Goal: Task Accomplishment & Management: Manage account settings

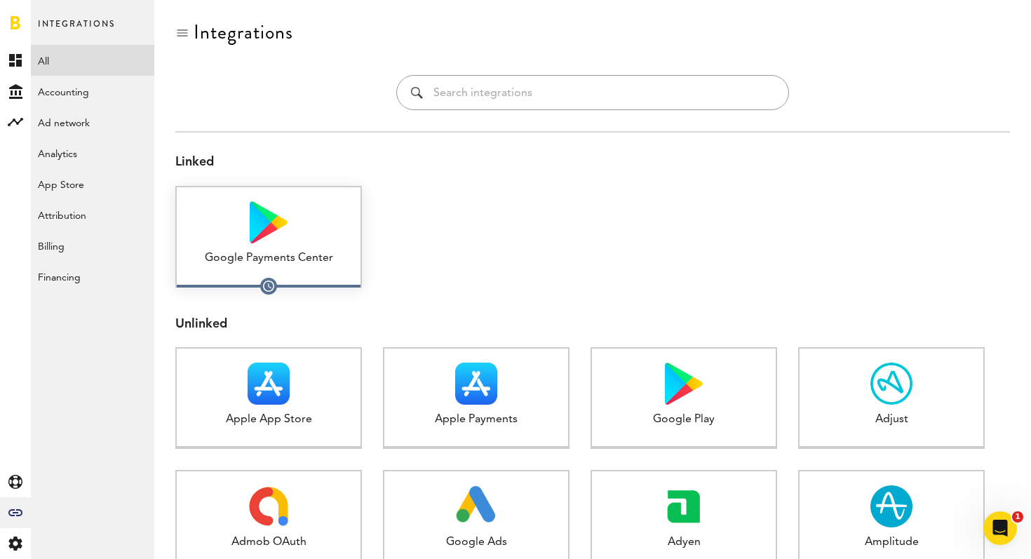
click at [283, 267] on div "Google Payments Center 1 connected" at bounding box center [268, 237] width 187 height 102
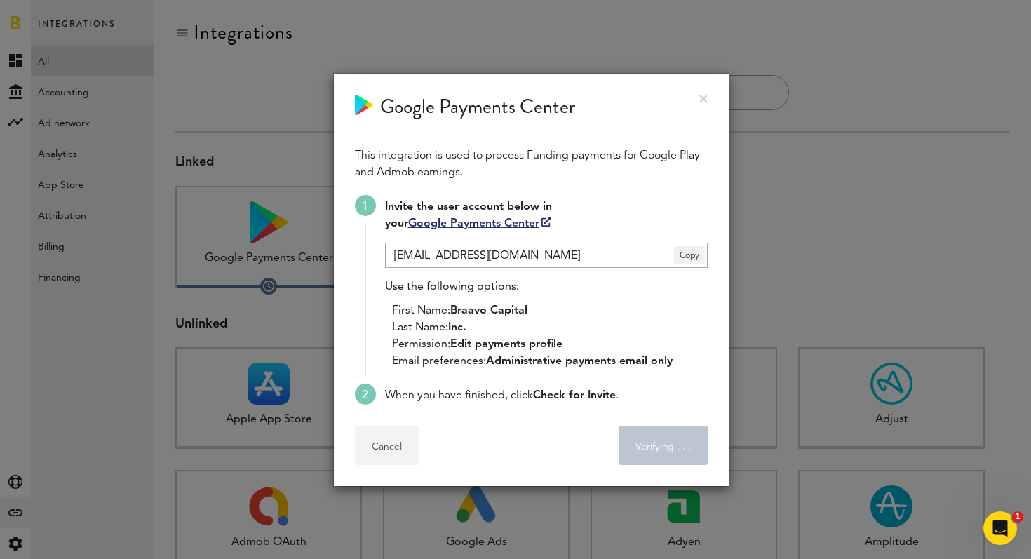
click at [373, 443] on button "Cancel" at bounding box center [387, 445] width 64 height 39
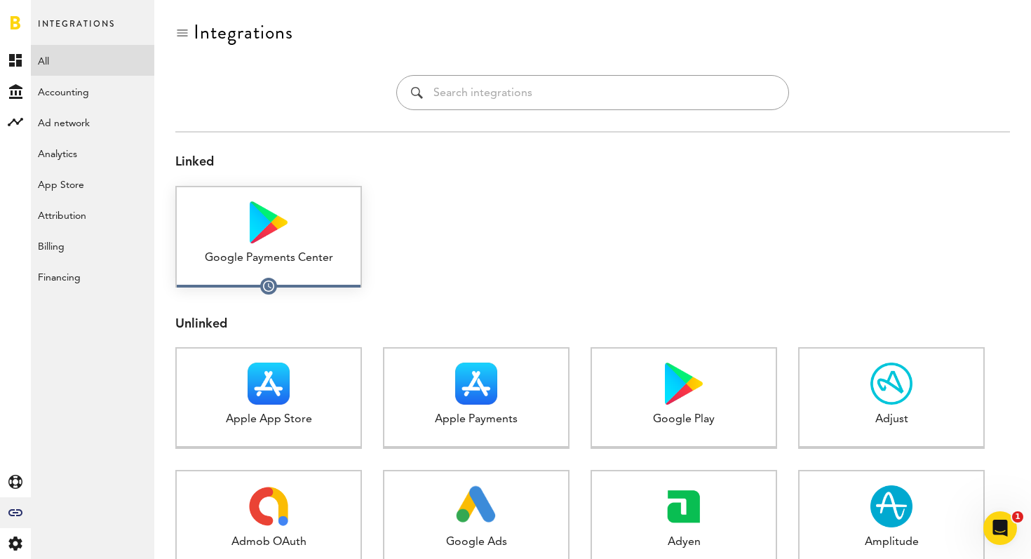
click at [262, 267] on div "Google Payments Center 1 connected" at bounding box center [268, 237] width 187 height 102
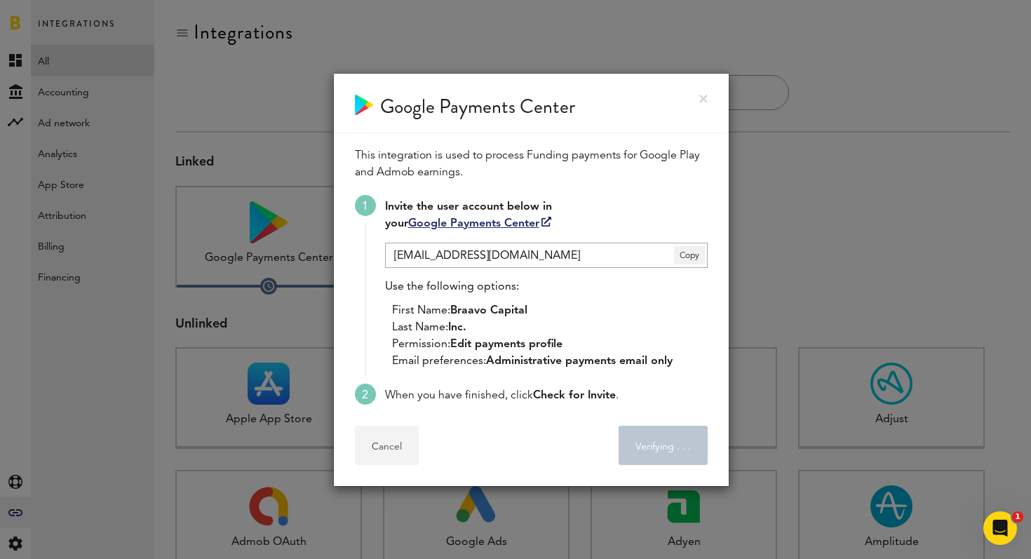
click at [375, 436] on button "Cancel" at bounding box center [387, 445] width 64 height 39
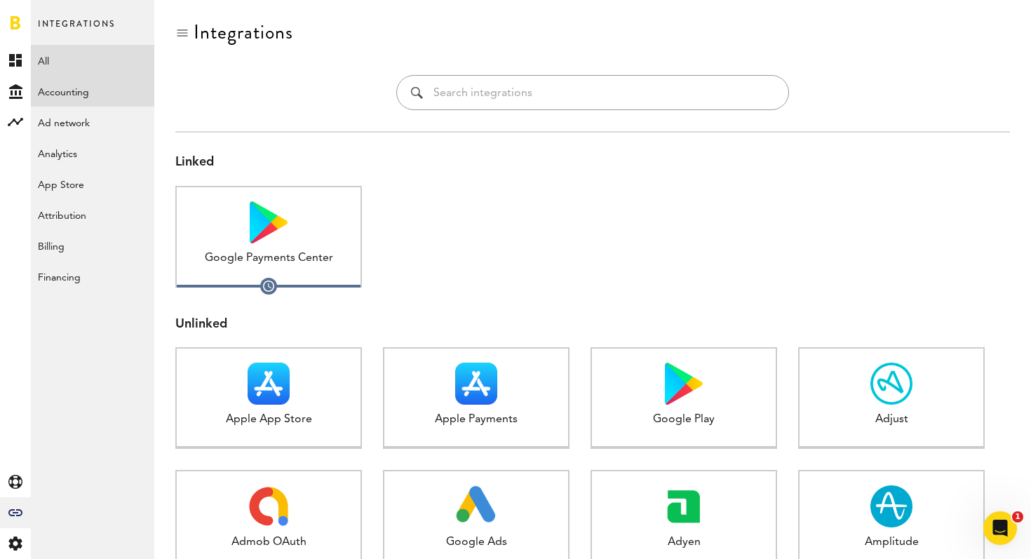
click at [95, 86] on link "Accounting" at bounding box center [92, 91] width 123 height 31
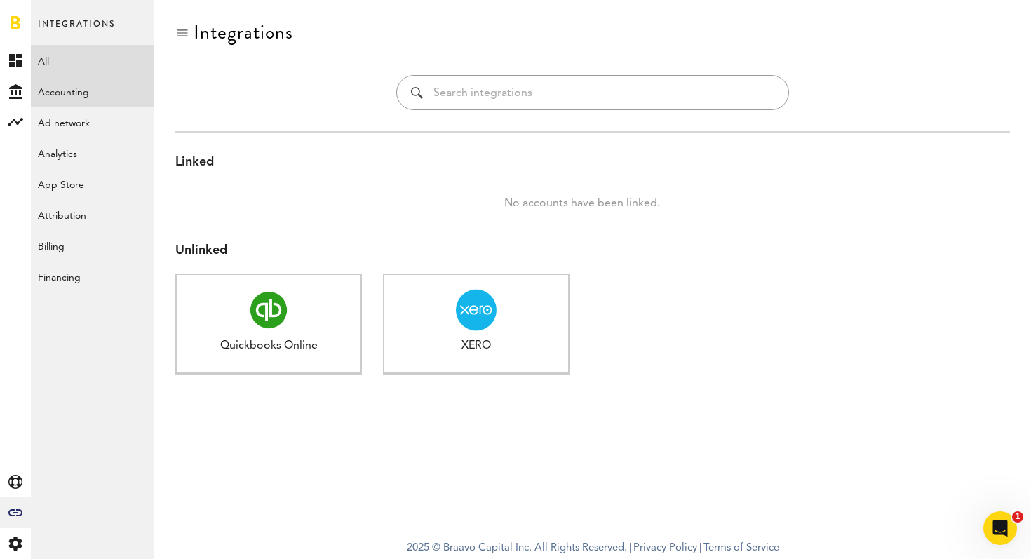
click at [43, 61] on link "All" at bounding box center [92, 60] width 123 height 31
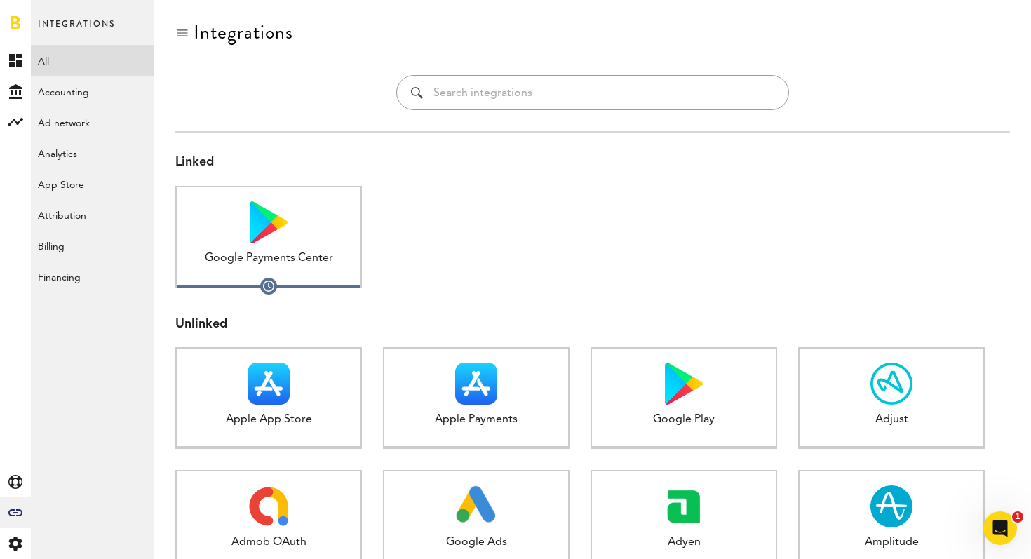
click at [19, 34] on div at bounding box center [15, 22] width 31 height 45
click at [11, 20] on link at bounding box center [16, 22] width 10 height 14
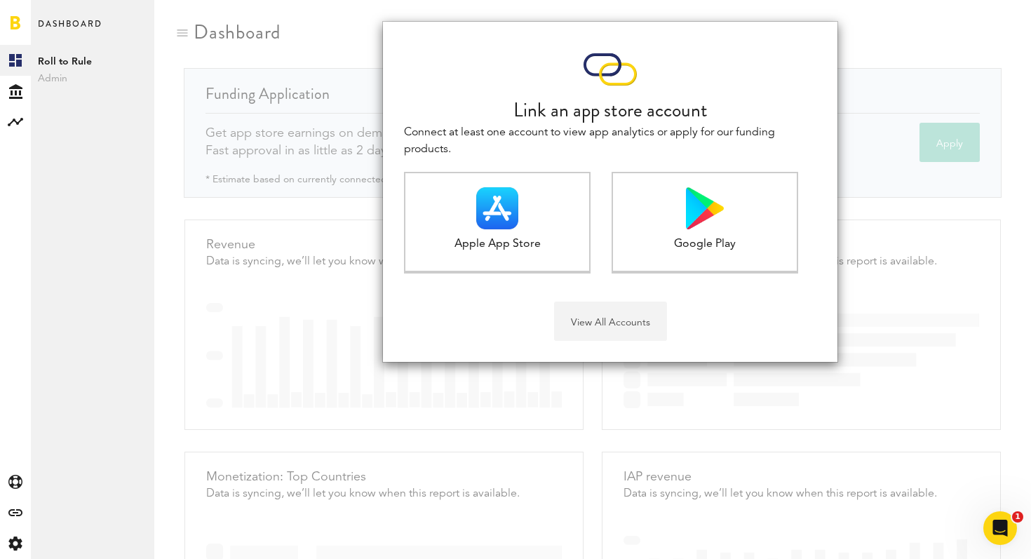
click at [634, 313] on button "View All Accounts" at bounding box center [610, 321] width 113 height 39
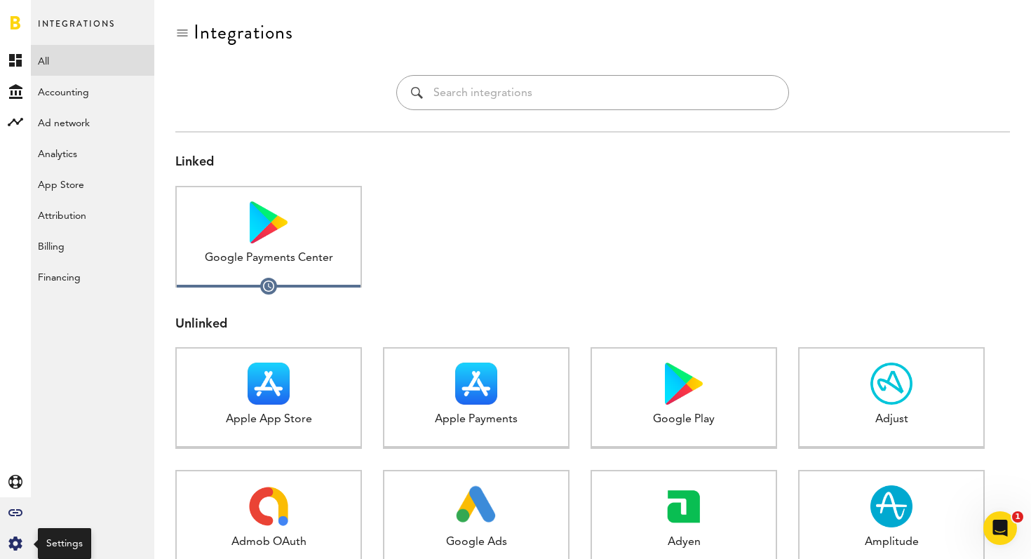
click at [18, 549] on icon "Created with Sketch." at bounding box center [15, 544] width 14 height 14
click at [64, 65] on link "Profile" at bounding box center [92, 60] width 123 height 31
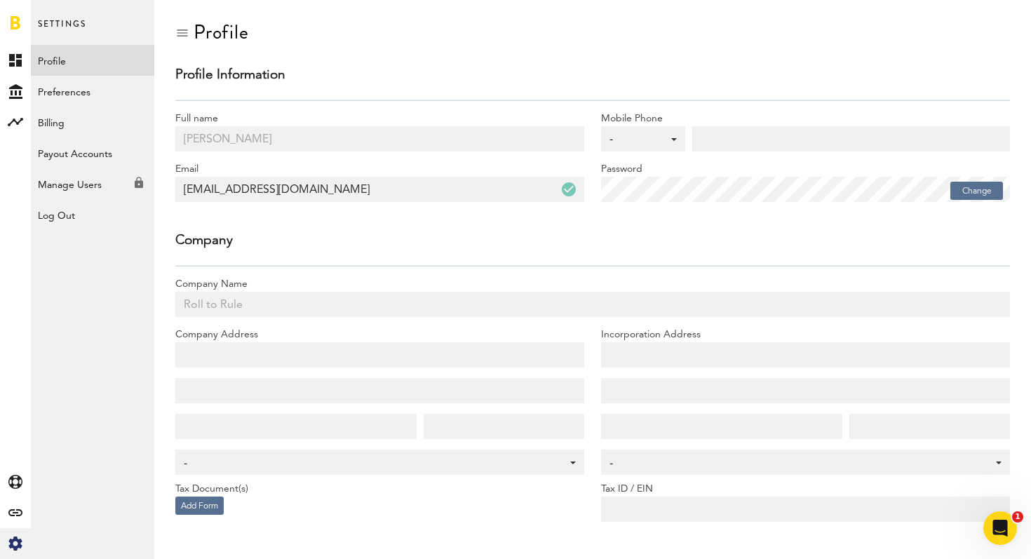
click at [181, 34] on div at bounding box center [182, 33] width 14 height 14
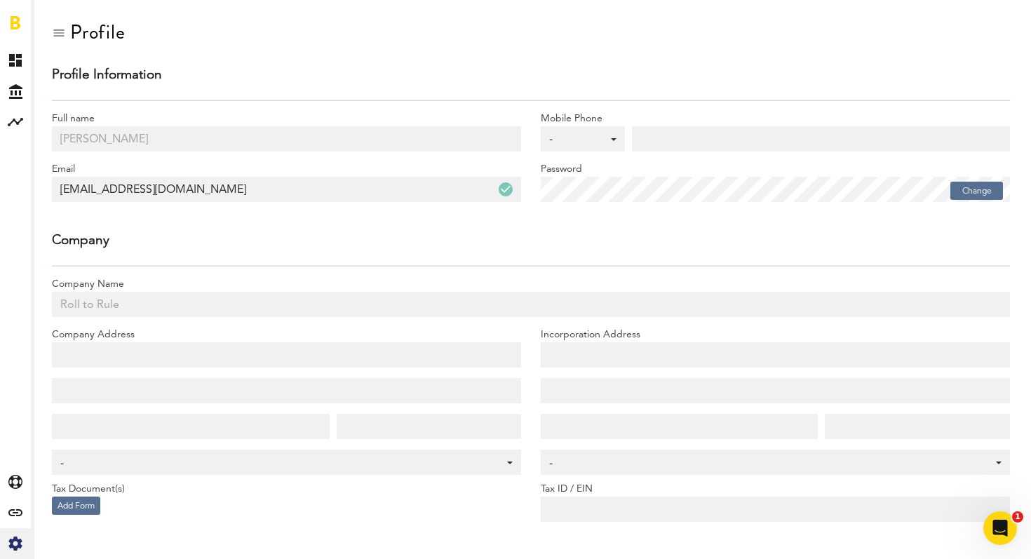
click at [61, 28] on div at bounding box center [59, 33] width 14 height 14
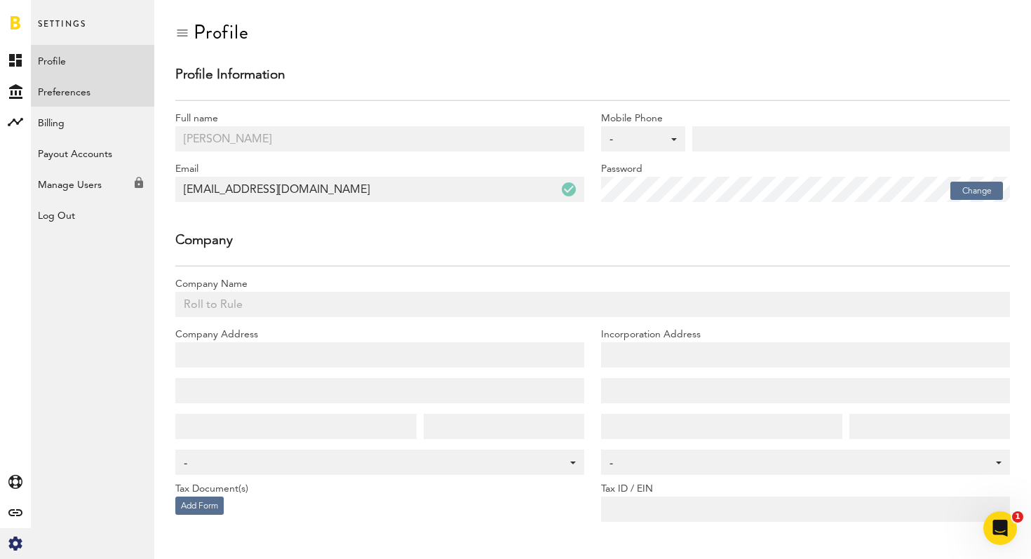
click at [66, 96] on link "Preferences" at bounding box center [92, 91] width 123 height 31
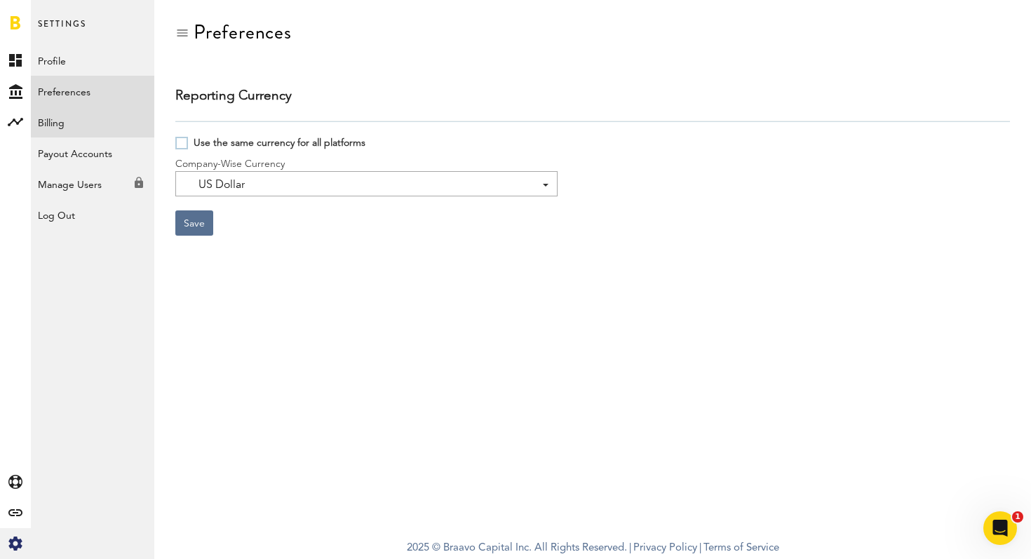
click at [61, 123] on link "Billing" at bounding box center [92, 122] width 123 height 31
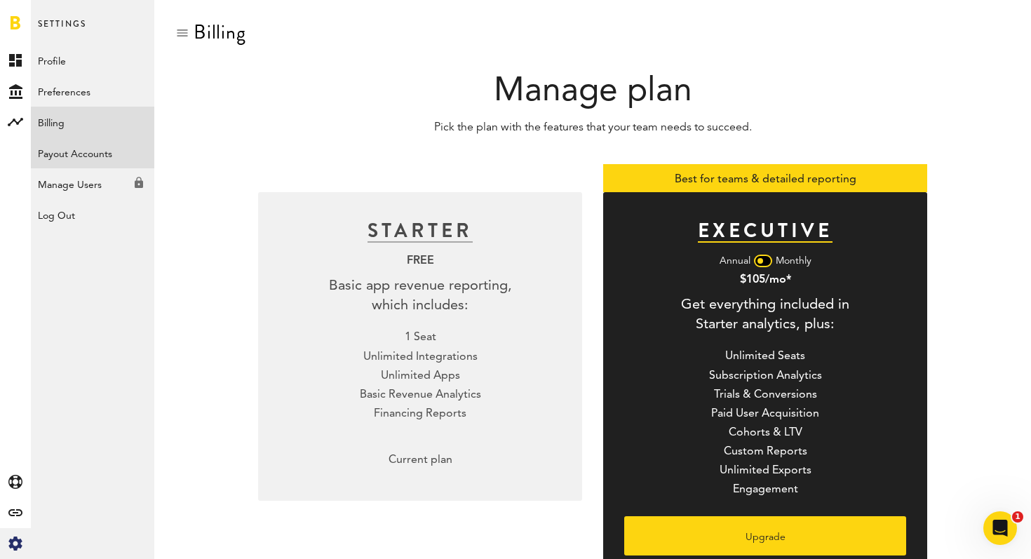
click at [72, 156] on link "Payout Accounts" at bounding box center [92, 152] width 123 height 31
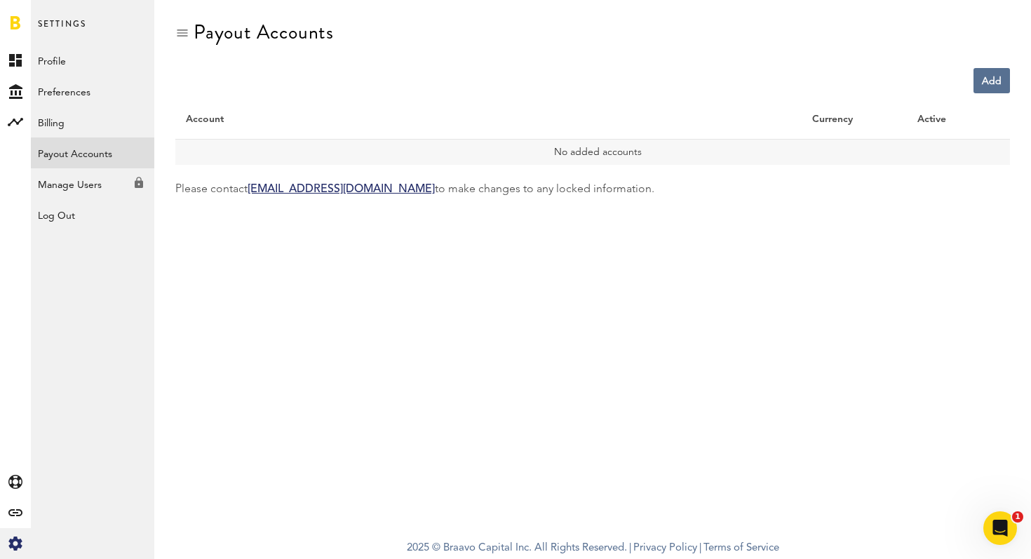
click at [75, 189] on div "Manage Users Created with Sketch." at bounding box center [92, 180] width 123 height 25
click at [67, 215] on div "Log Out" at bounding box center [92, 211] width 123 height 25
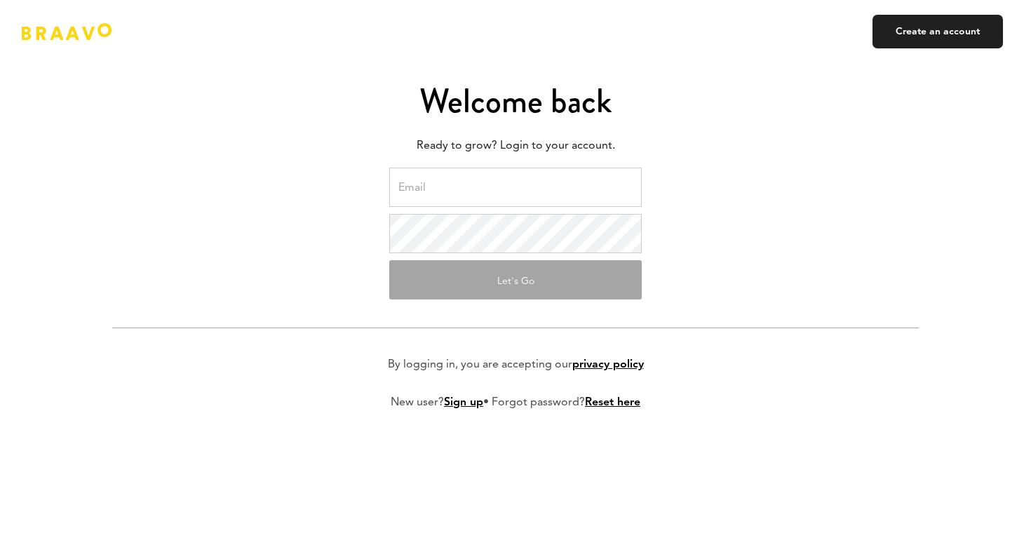
type input "[EMAIL_ADDRESS][DOMAIN_NAME]"
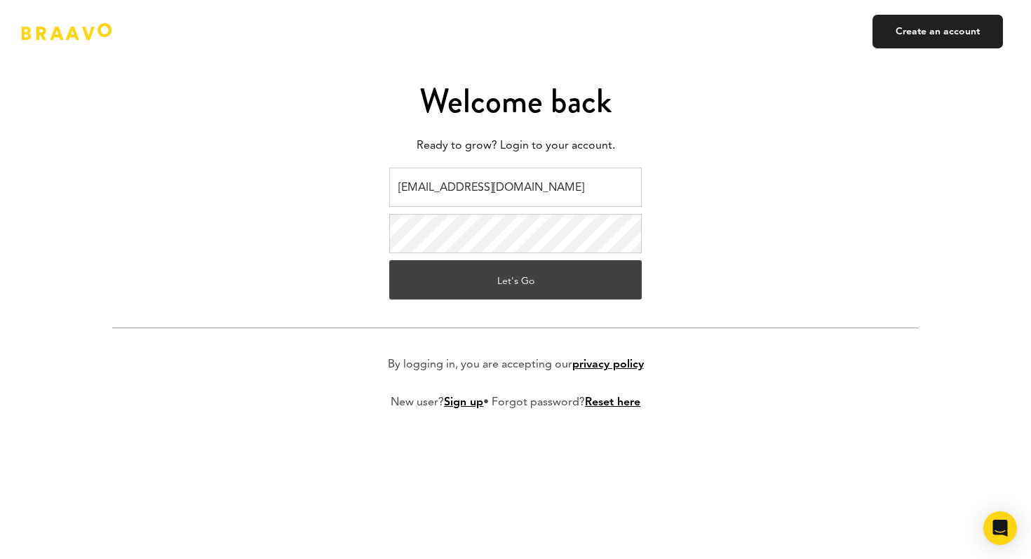
click at [523, 278] on button "Let's Go" at bounding box center [515, 279] width 253 height 39
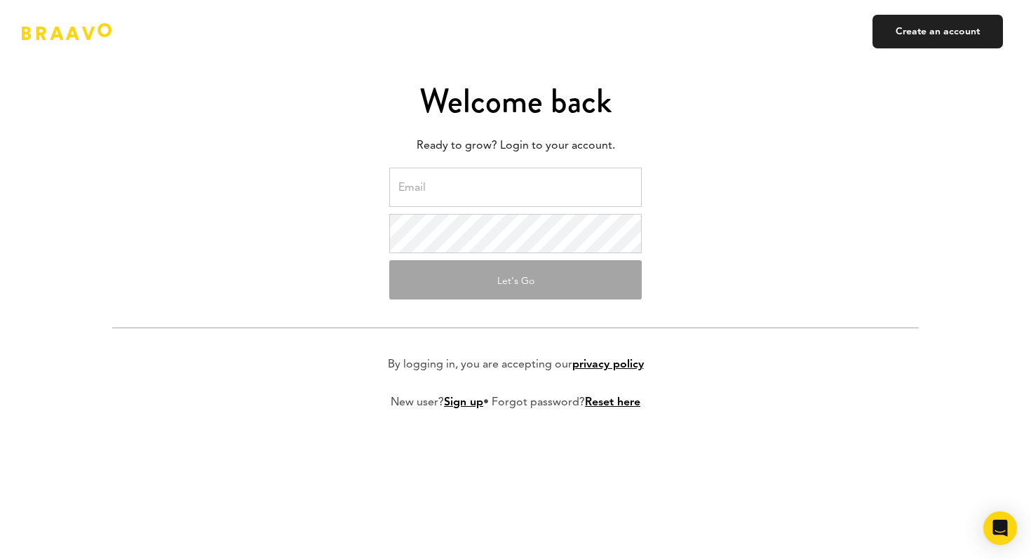
type input "[EMAIL_ADDRESS][DOMAIN_NAME]"
click at [500, 271] on button "Let's Go" at bounding box center [515, 279] width 253 height 39
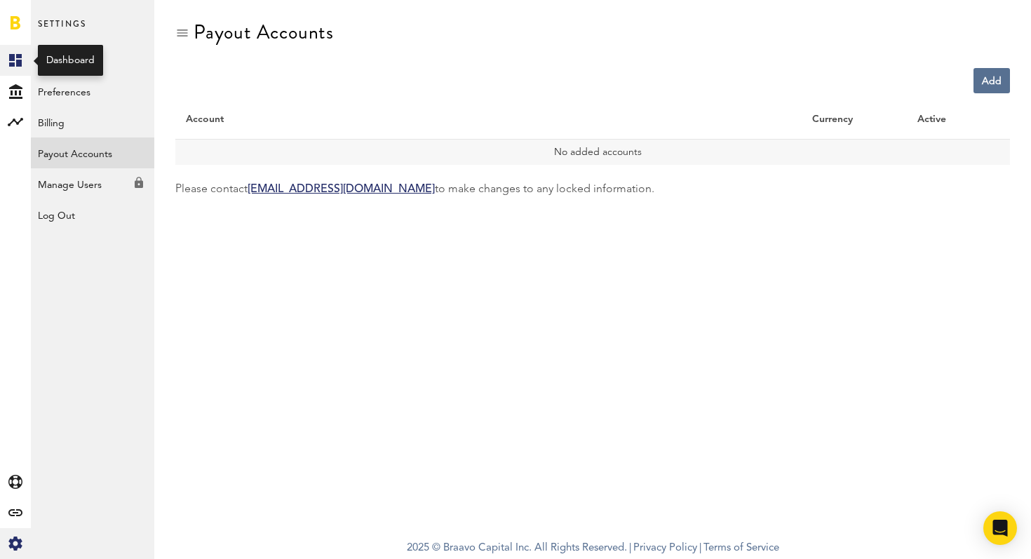
click at [18, 62] on icon at bounding box center [15, 60] width 13 height 13
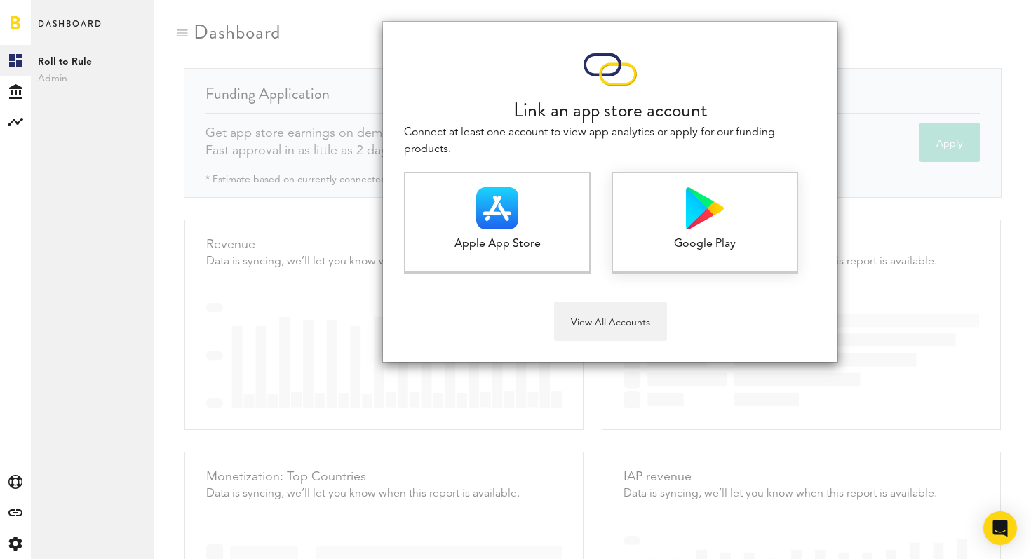
click at [724, 216] on div at bounding box center [705, 208] width 184 height 42
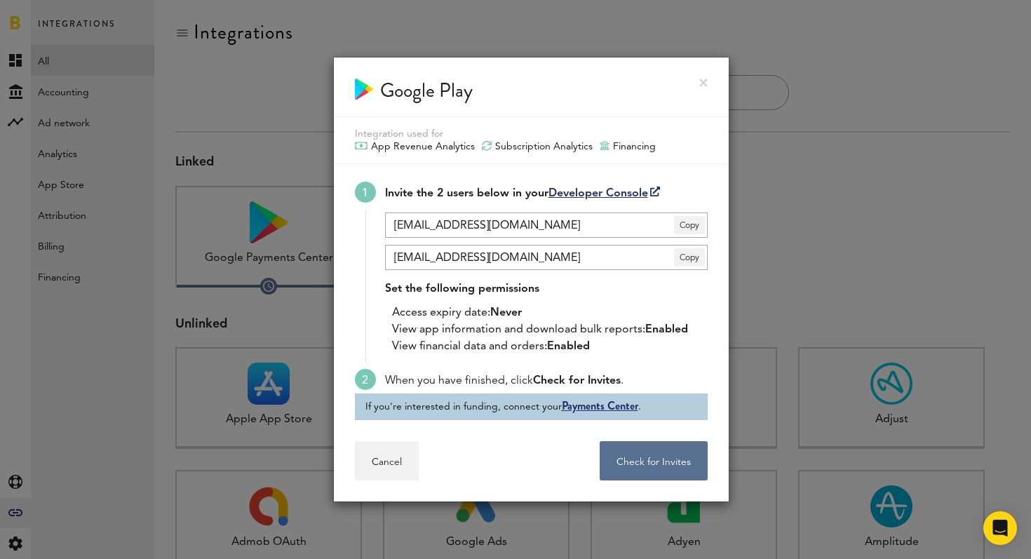
click at [576, 194] on link "Developer Console" at bounding box center [605, 193] width 112 height 11
click at [706, 77] on div "Google Play" at bounding box center [531, 88] width 395 height 60
click at [702, 82] on link at bounding box center [703, 83] width 8 height 8
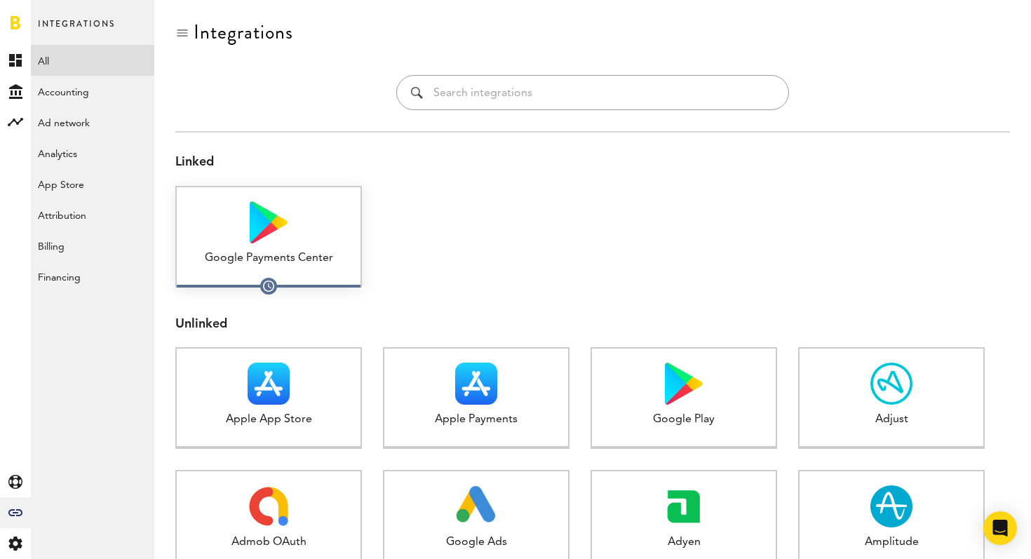
click at [300, 215] on div at bounding box center [269, 222] width 184 height 42
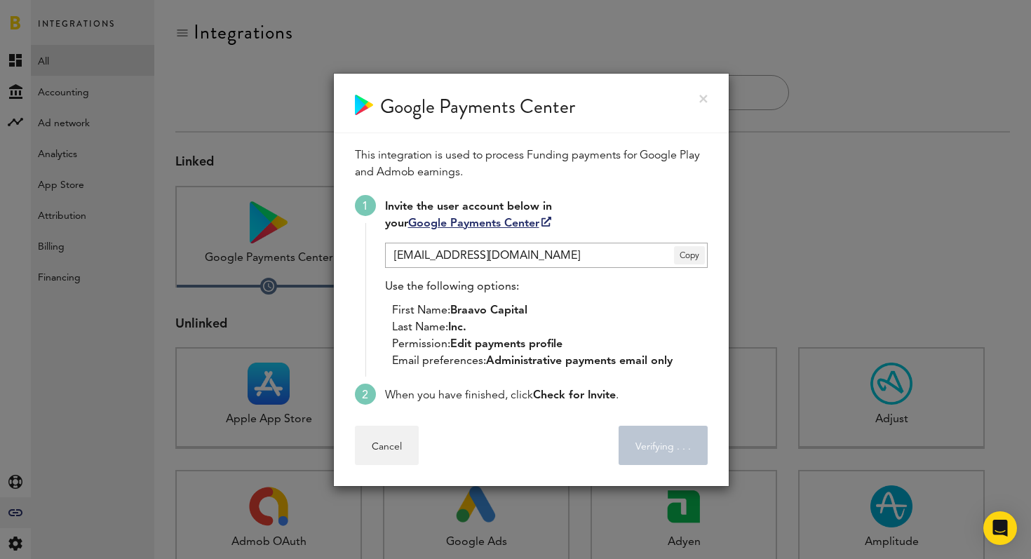
click at [492, 226] on link "Google Payments Center" at bounding box center [479, 223] width 143 height 11
drag, startPoint x: 413, startPoint y: 287, endPoint x: 485, endPoint y: 281, distance: 72.5
click at [485, 281] on div "Use the following options: First Name: Braavo Capital Last Name: Inc. Permissio…" at bounding box center [546, 323] width 323 height 91
click at [494, 221] on link "Google Payments Center" at bounding box center [479, 223] width 143 height 11
